Goal: Information Seeking & Learning: Learn about a topic

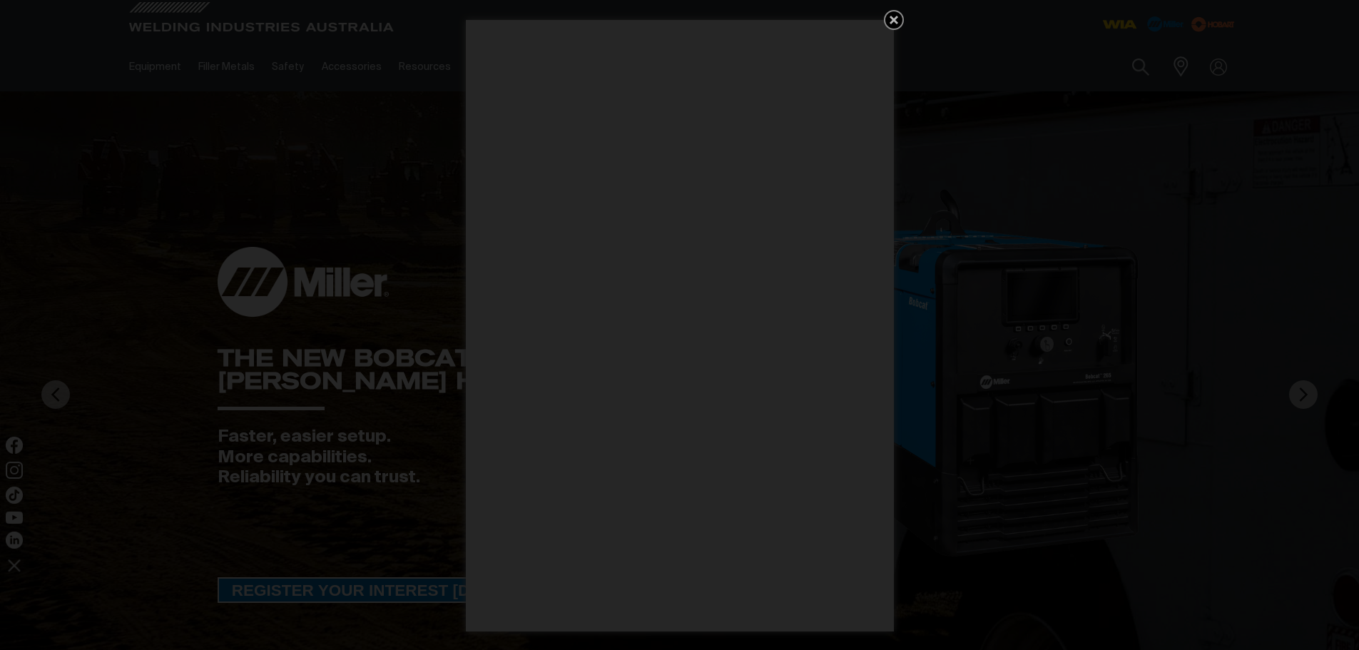
click at [894, 22] on icon "Get 5 WIA Welding Guides Free!" at bounding box center [893, 19] width 17 height 17
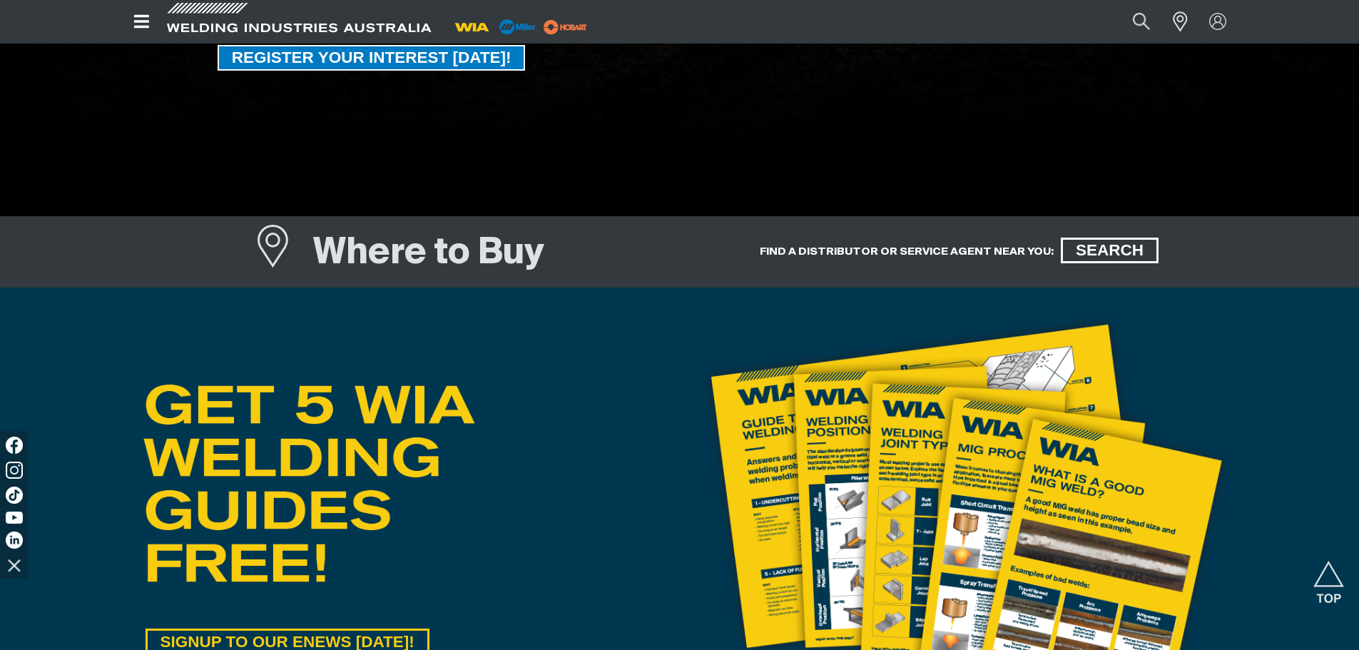
scroll to position [428, 0]
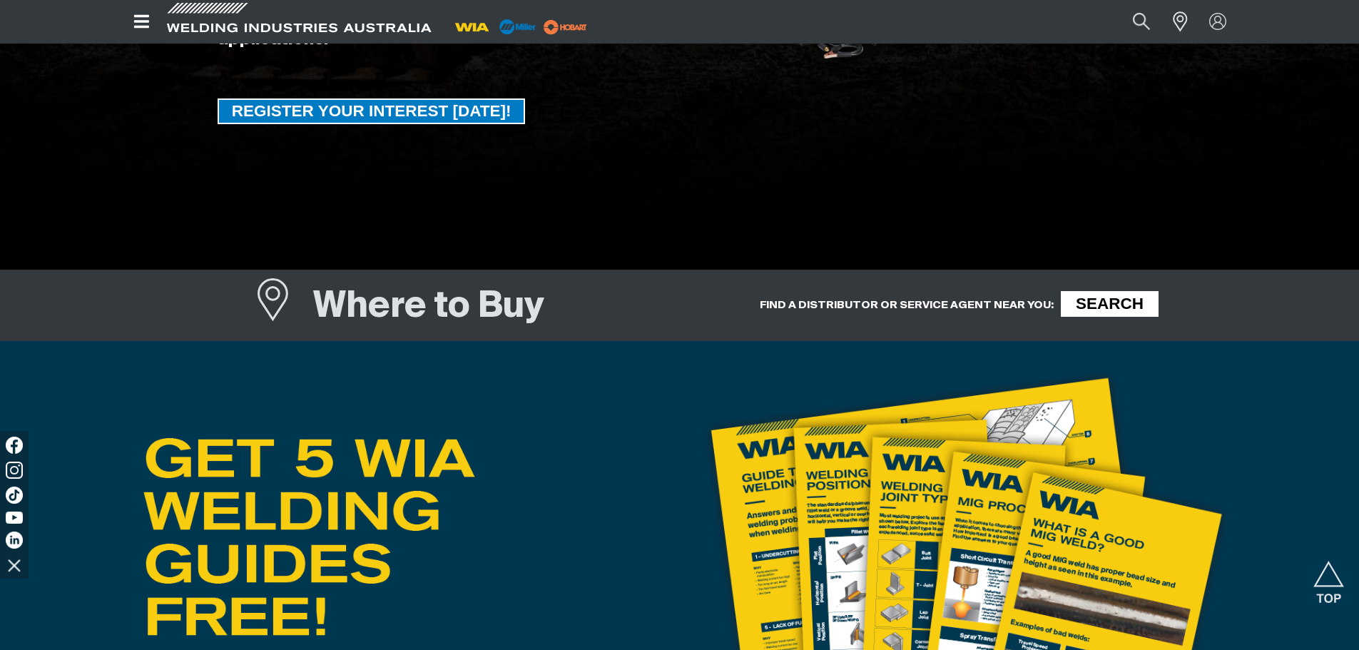
click at [1093, 303] on span "SEARCH" at bounding box center [1109, 304] width 93 height 26
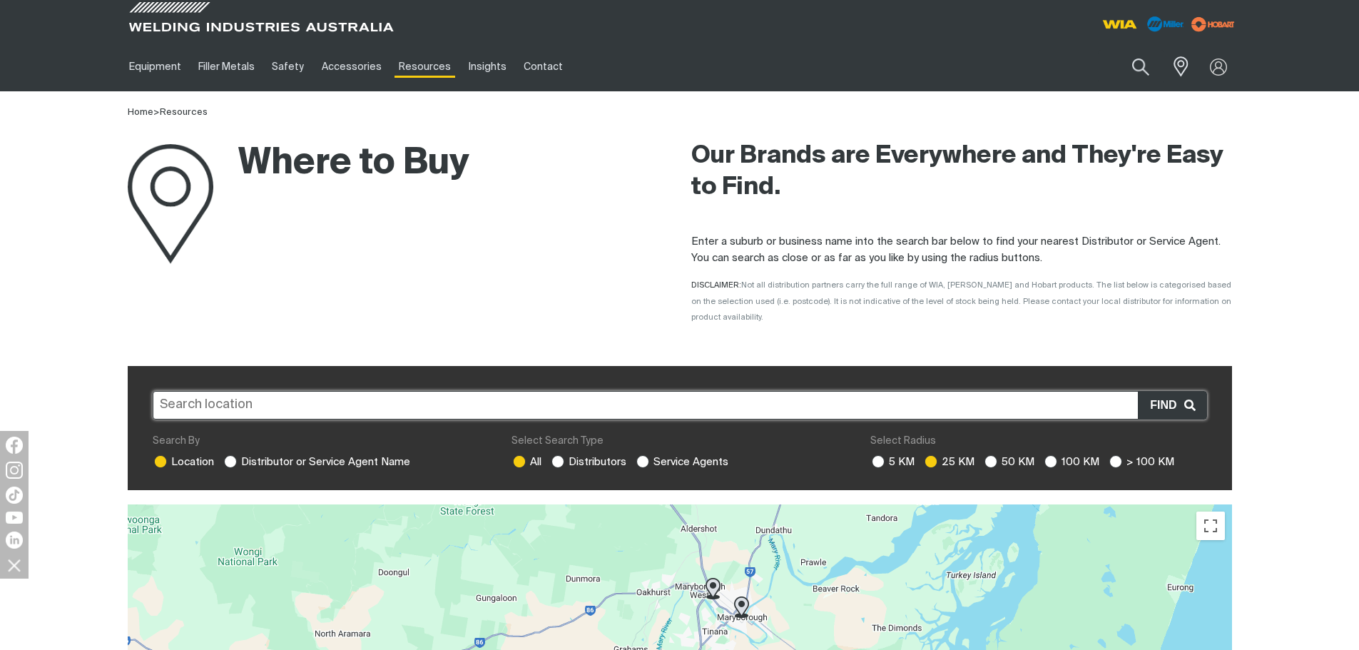
click at [297, 391] on input "text" at bounding box center [680, 405] width 1054 height 29
click at [285, 391] on input "text" at bounding box center [680, 405] width 1054 height 29
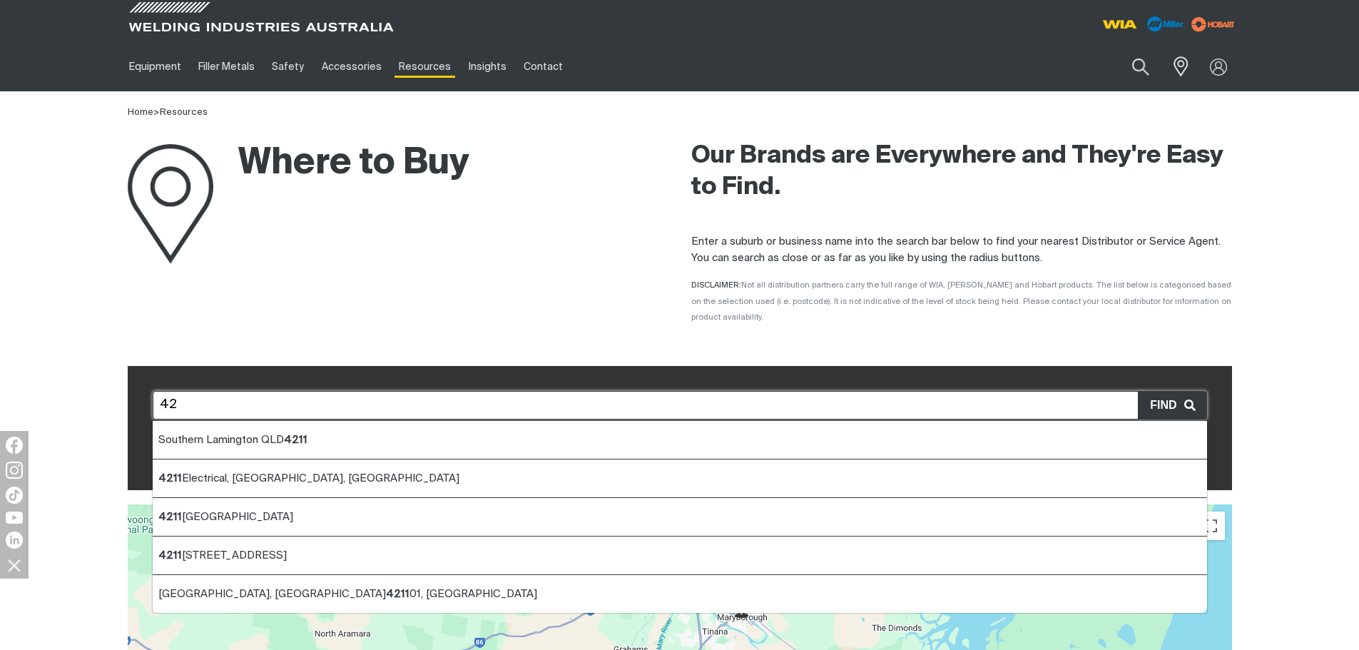
type input "4"
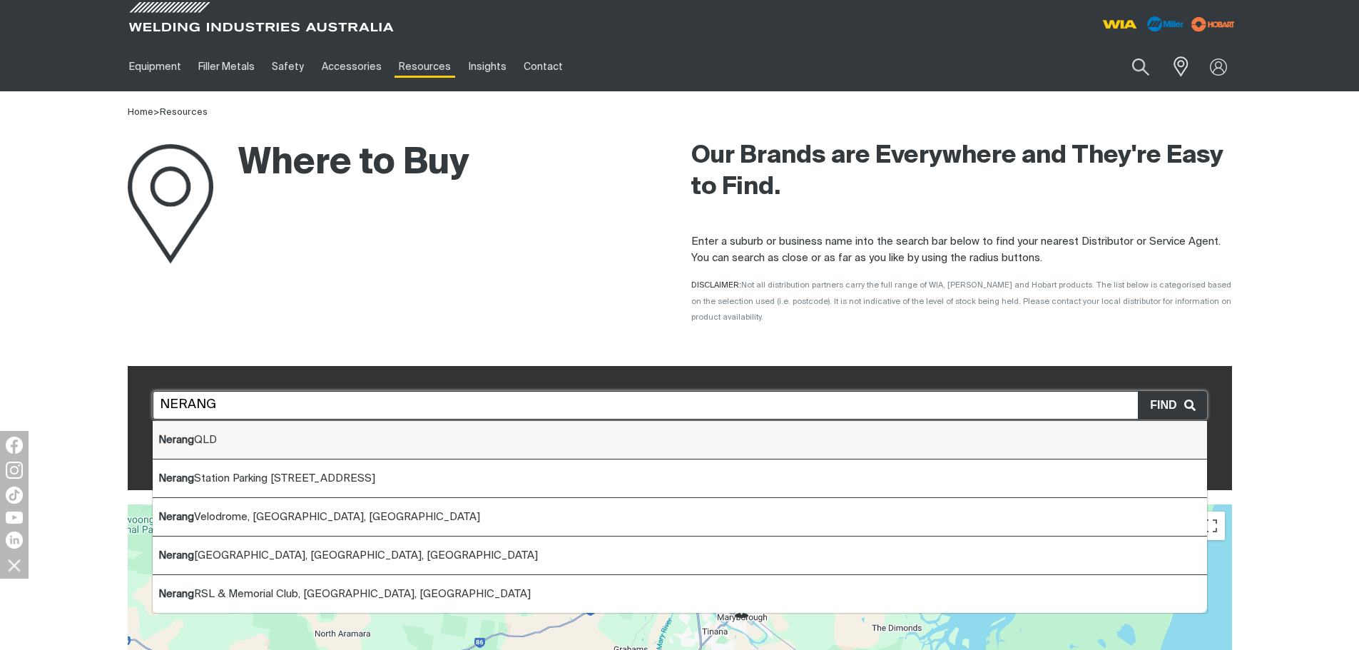
click at [210, 434] on span "Nerang QLD" at bounding box center [187, 439] width 58 height 11
type input "Nerang QLD"
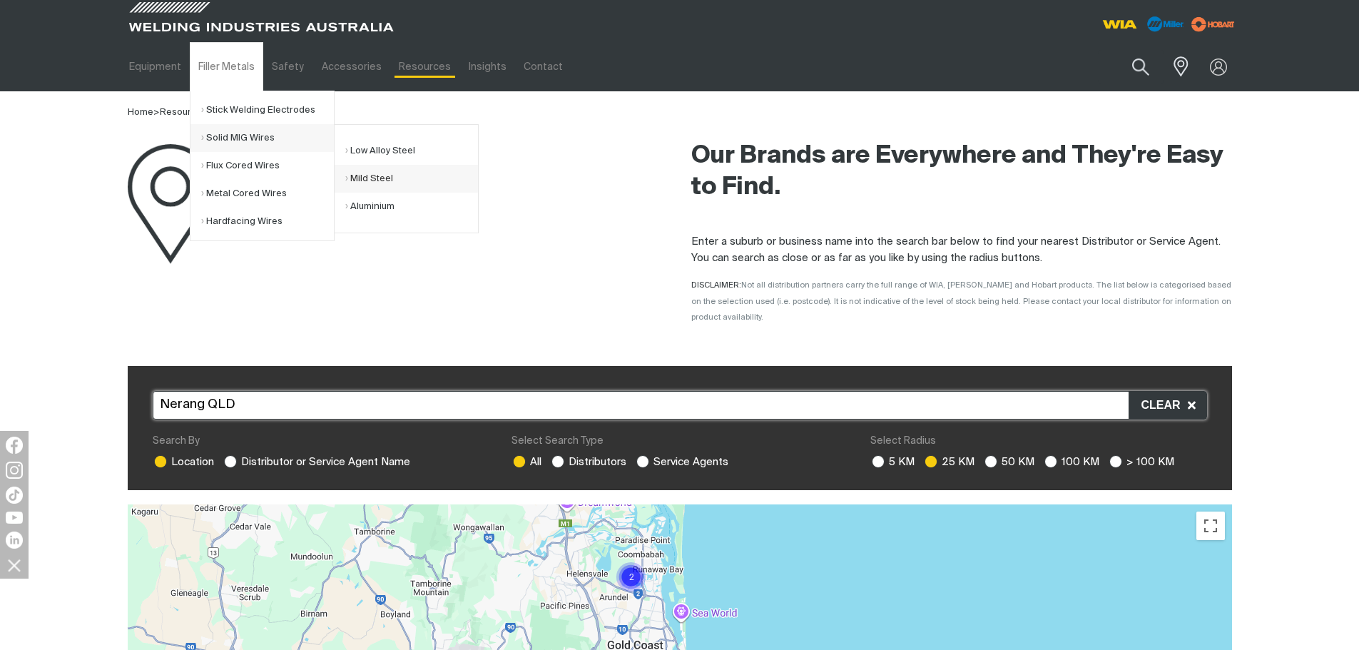
click at [374, 177] on link "Mild Steel" at bounding box center [411, 179] width 133 height 28
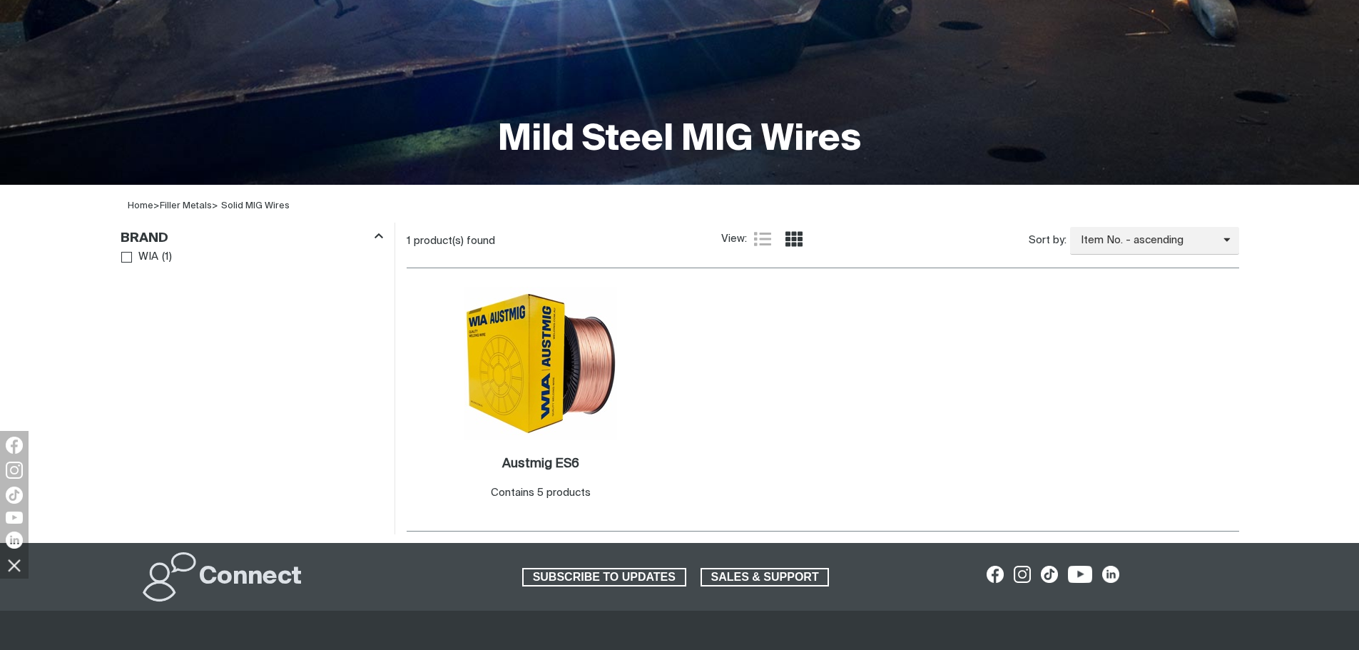
scroll to position [285, 0]
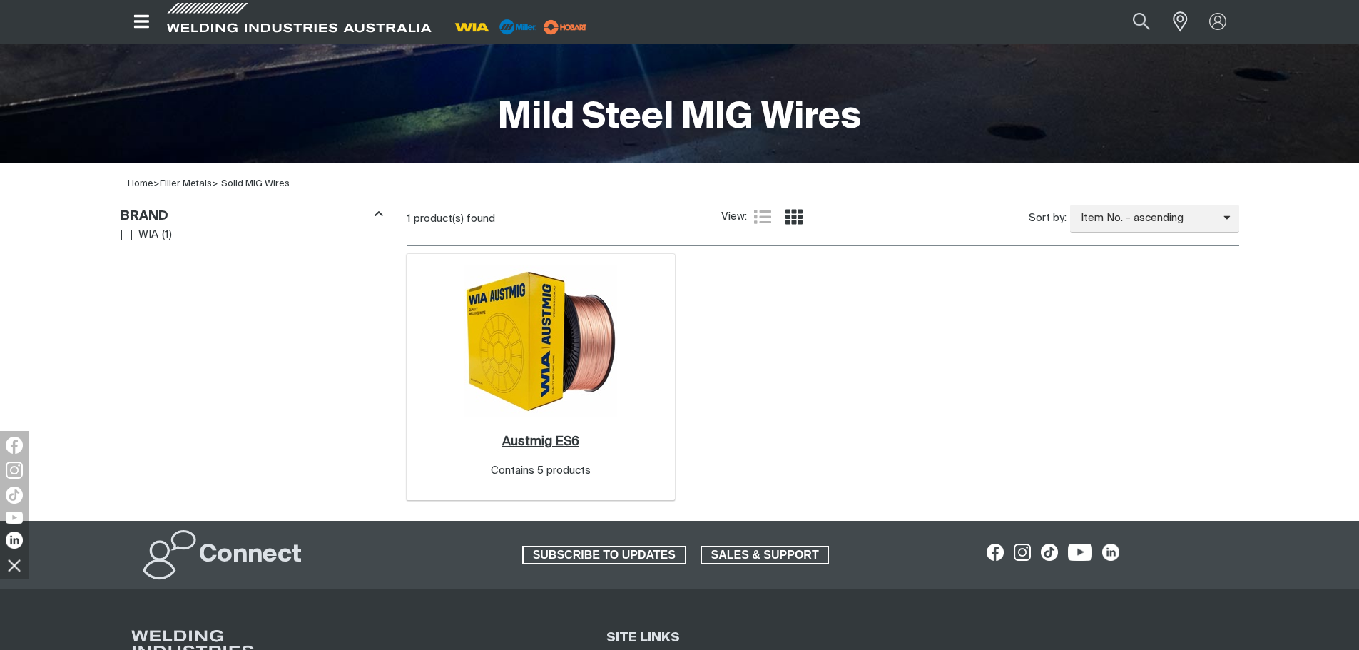
click at [546, 442] on h2 "Austmig ES6 ." at bounding box center [540, 441] width 77 height 13
